Goal: Navigation & Orientation: Find specific page/section

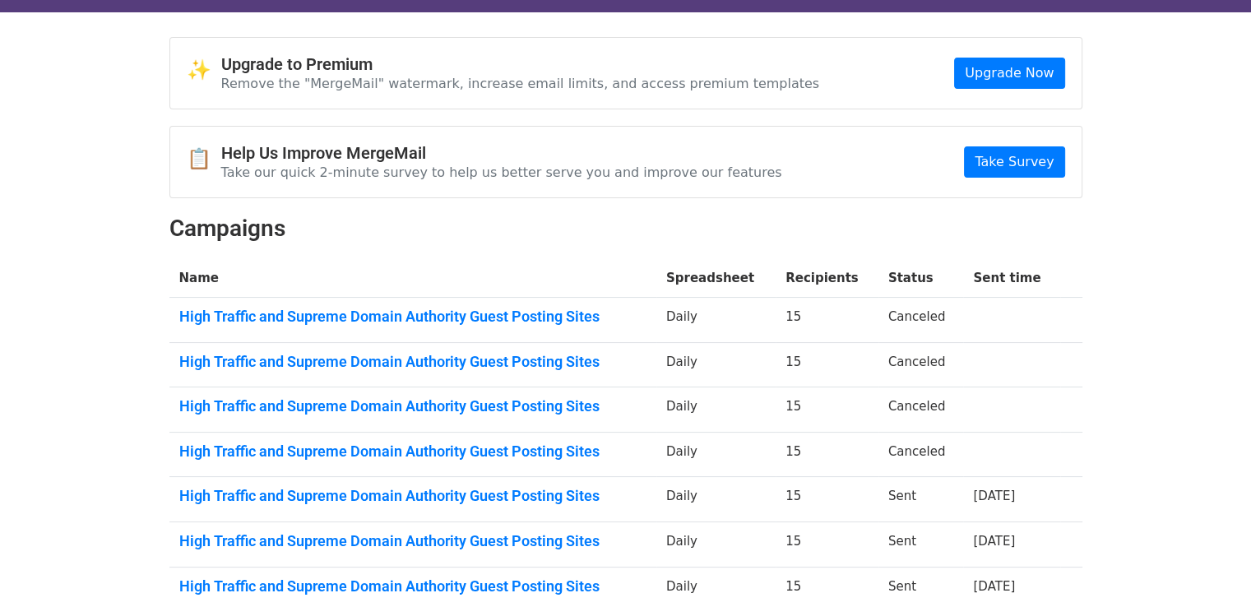
scroll to position [82, 0]
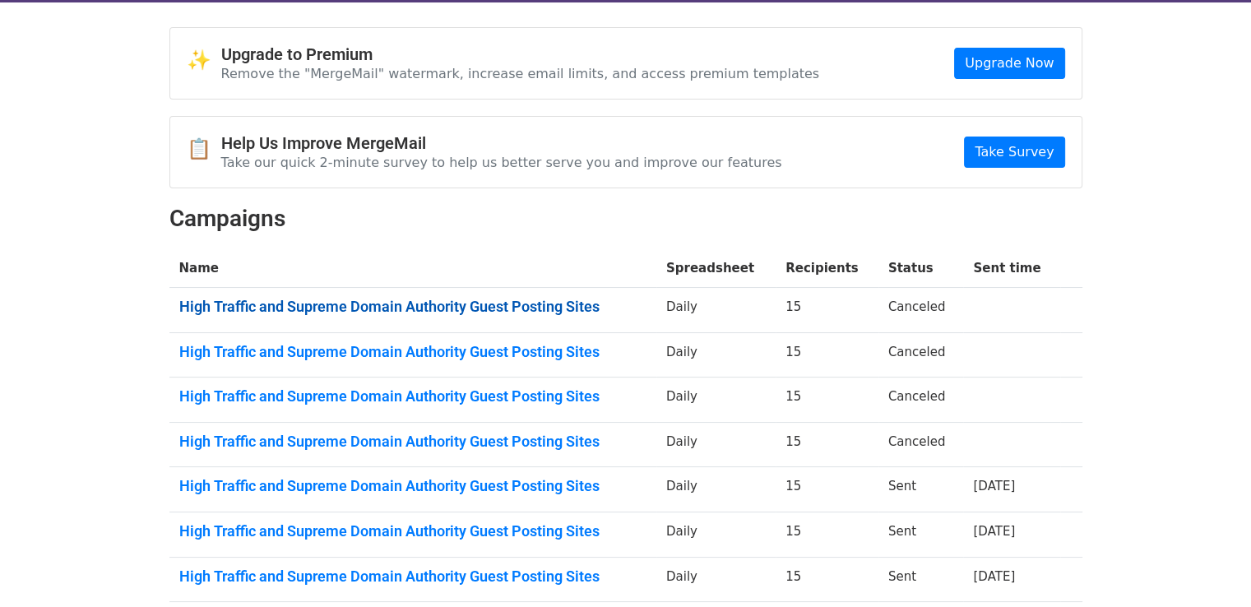
click at [587, 313] on link "High Traffic and Supreme Domain Authority Guest Posting Sites" at bounding box center [412, 307] width 467 height 18
